Goal: Answer question/provide support

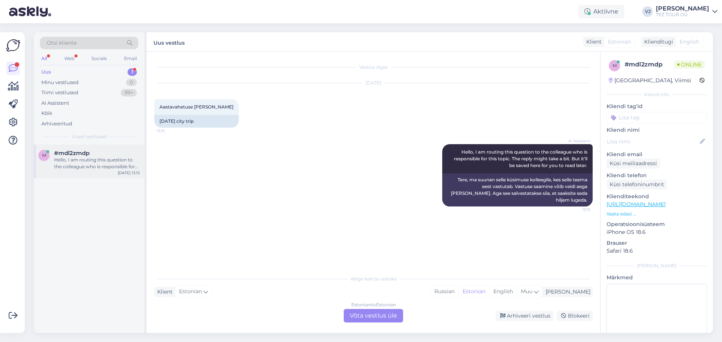
click at [98, 165] on div "Hello, I am routing this question to the colleague who is responsible for this …" at bounding box center [97, 164] width 86 height 14
click at [72, 59] on div "Web" at bounding box center [69, 59] width 13 height 10
click at [44, 58] on div "All" at bounding box center [44, 59] width 9 height 10
click at [77, 107] on div "AI Assistent" at bounding box center [89, 103] width 98 height 11
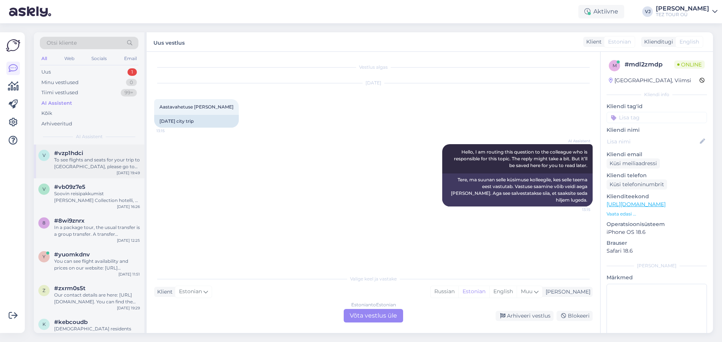
click at [101, 165] on div "To see flights and seats for your trip to Turkey, please go to our flight sched…" at bounding box center [97, 164] width 86 height 14
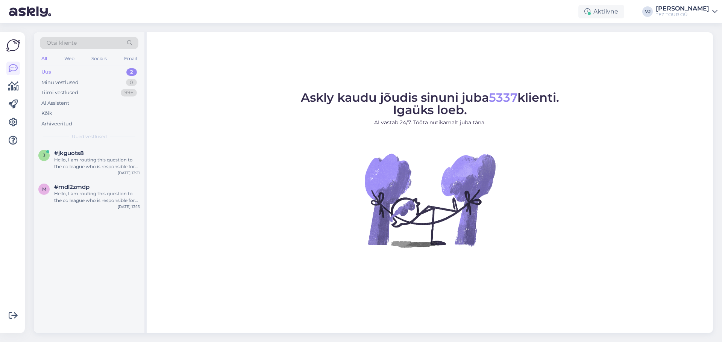
click at [267, 180] on figure "Askly kaudu jõudis sinuni juba 5337 klienti. Igaüks loeb. AI vastab 24/7. Tööta…" at bounding box center [429, 180] width 553 height 176
click at [90, 174] on div "j #jkguots8 Hello, I am routing this question to the colleague who is responsib…" at bounding box center [89, 162] width 111 height 34
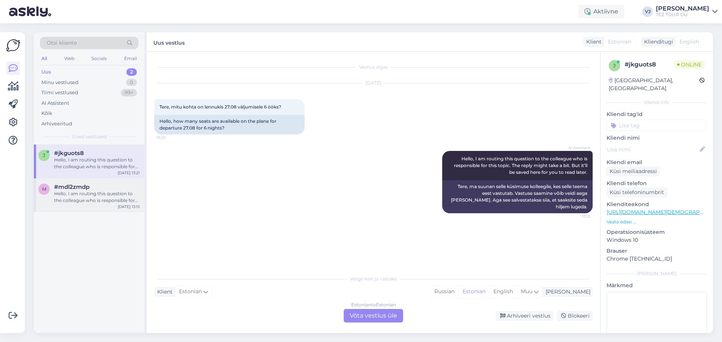
click at [94, 191] on div "Hello, I am routing this question to the colleague who is responsible for this …" at bounding box center [97, 198] width 86 height 14
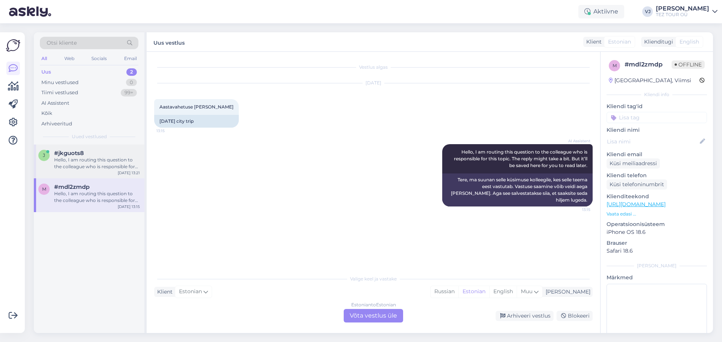
click at [109, 164] on div "Hello, I am routing this question to the colleague who is responsible for this …" at bounding box center [97, 164] width 86 height 14
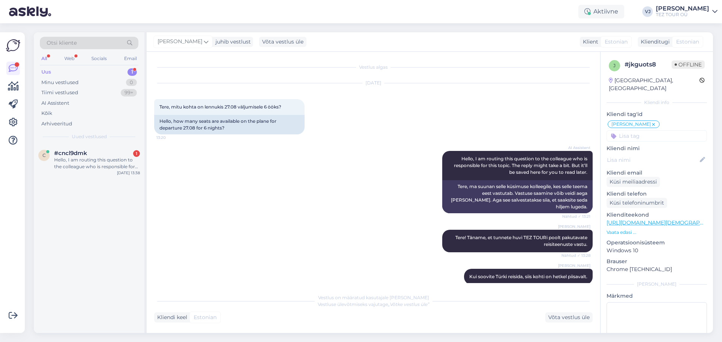
scroll to position [68, 0]
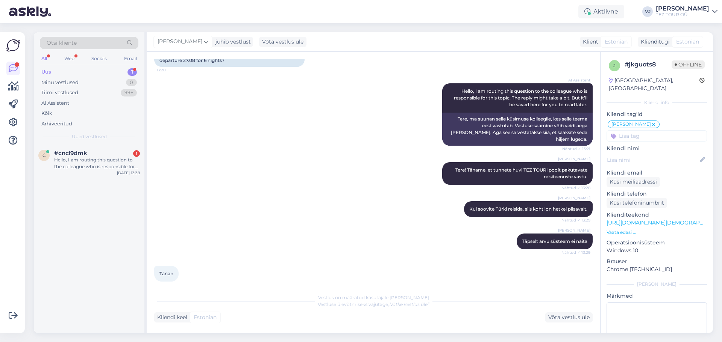
click at [274, 184] on div "[PERSON_NAME] Tere! Täname, et tunnete huvi TEZ TOURi poolt pakutavate reisitee…" at bounding box center [373, 173] width 438 height 39
click at [109, 152] on div "#cncl9dmk 1" at bounding box center [97, 153] width 86 height 7
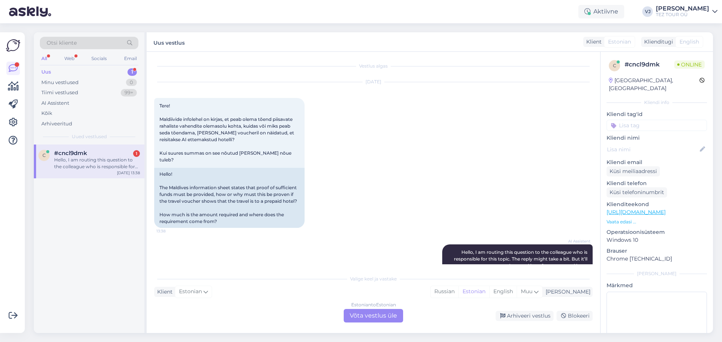
scroll to position [0, 0]
click at [450, 238] on div "AI Assistent Hello, I am routing this question to the colleague who is responsi…" at bounding box center [373, 277] width 438 height 79
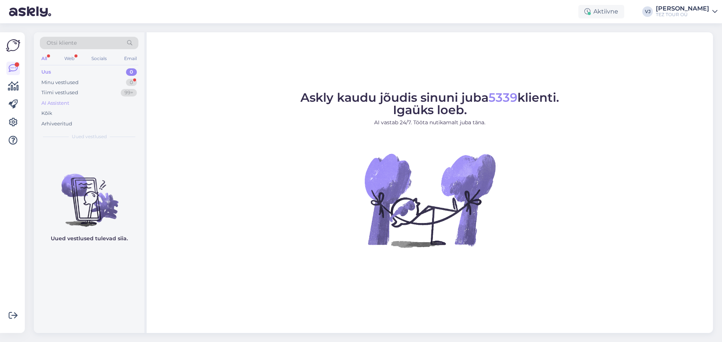
click at [106, 106] on div "AI Assistent" at bounding box center [89, 103] width 98 height 11
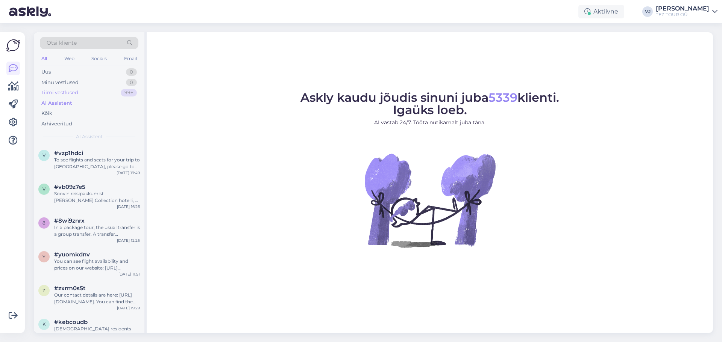
click at [111, 91] on div "Tiimi vestlused 99+" at bounding box center [89, 93] width 98 height 11
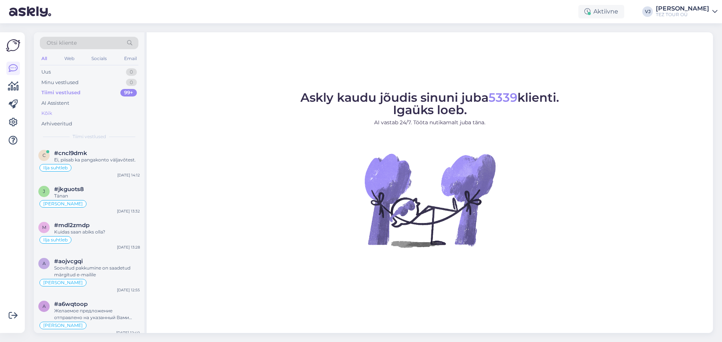
click at [92, 114] on div "Kõik" at bounding box center [89, 113] width 98 height 11
click at [106, 188] on div "#jkguots8" at bounding box center [97, 189] width 86 height 7
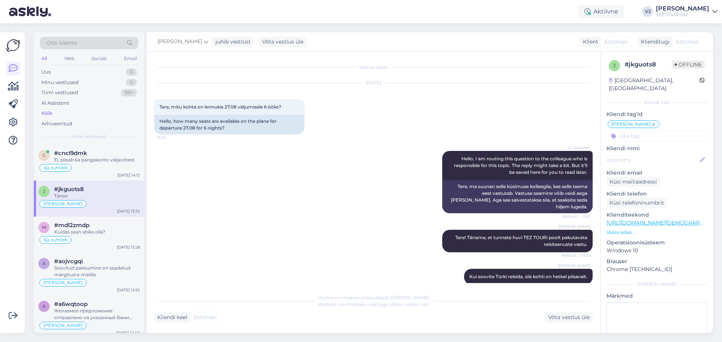
scroll to position [68, 0]
